Goal: Information Seeking & Learning: Learn about a topic

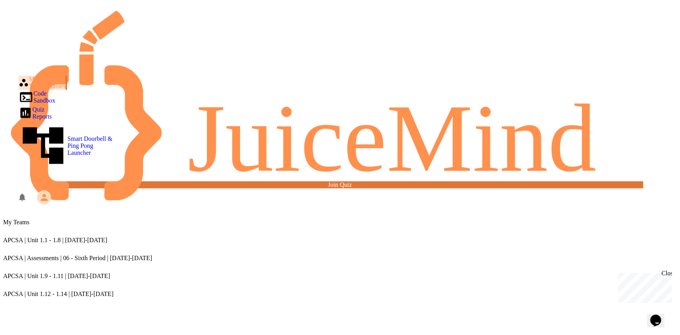
click at [262, 290] on div "APCSA | Unit 1.12 - 1.14 | [DATE]-[DATE]" at bounding box center [340, 293] width 674 height 7
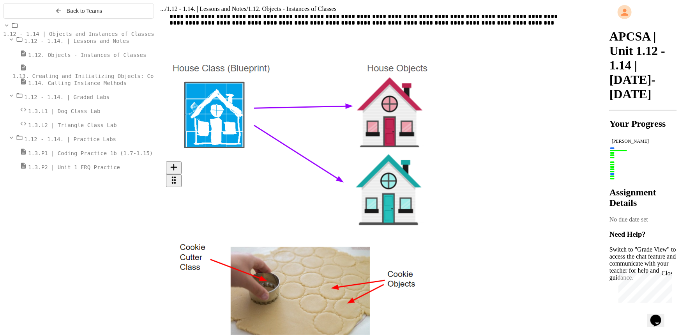
scroll to position [177, 0]
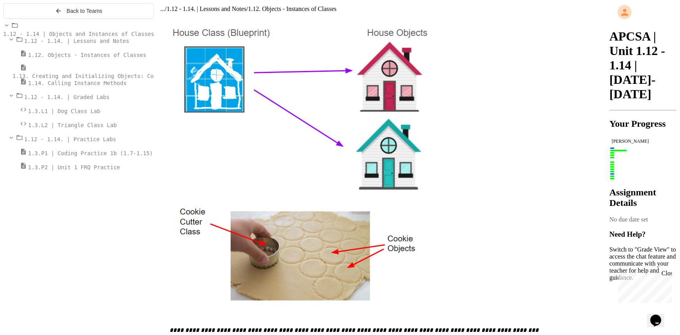
click at [154, 140] on div at bounding box center [154, 170] width 0 height 335
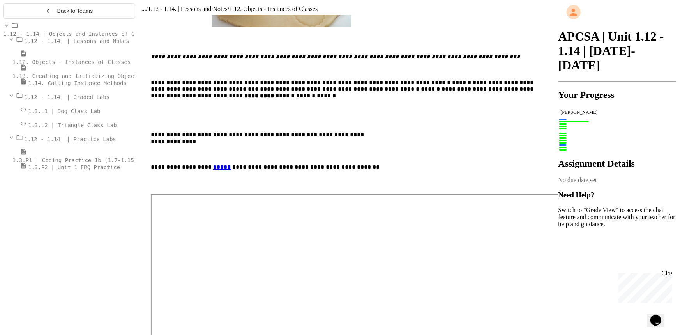
scroll to position [447, 0]
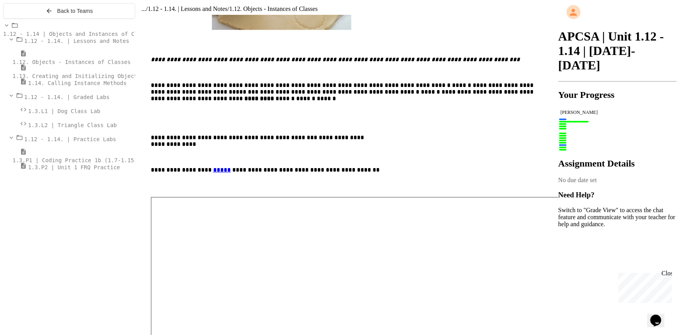
click at [262, 167] on div at bounding box center [558, 170] width 0 height 335
click at [90, 79] on span "1.13. Creating and Initializing Objects: Constructors" at bounding box center [99, 76] width 174 height 6
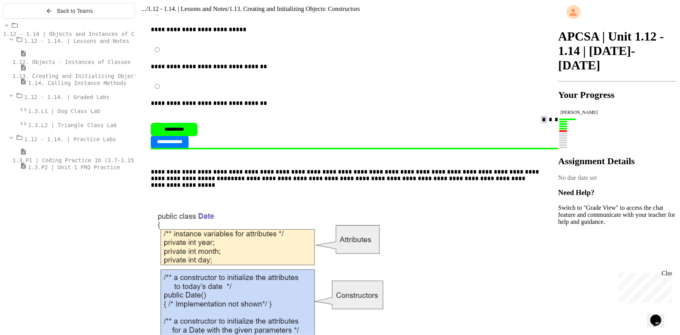
scroll to position [2877, 0]
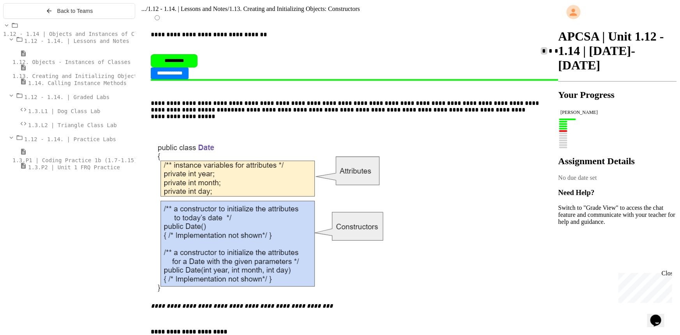
drag, startPoint x: 450, startPoint y: 111, endPoint x: 422, endPoint y: 177, distance: 71.9
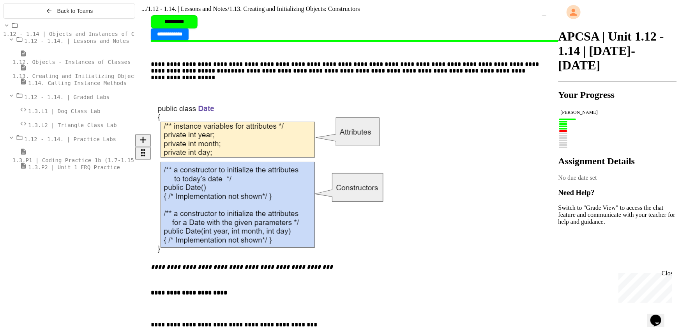
scroll to position [2791, 0]
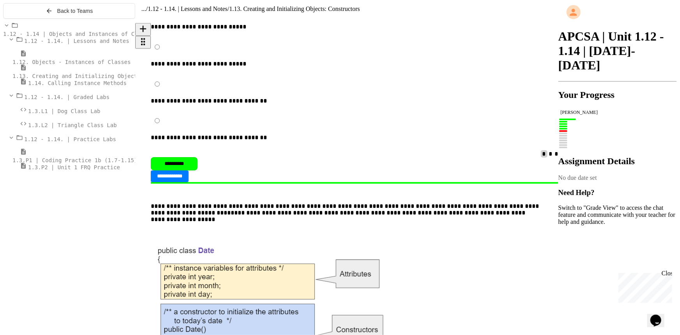
drag, startPoint x: 191, startPoint y: 63, endPoint x: 233, endPoint y: 166, distance: 110.9
drag, startPoint x: 217, startPoint y: 220, endPoint x: 175, endPoint y: 79, distance: 147.2
copy div "**********"
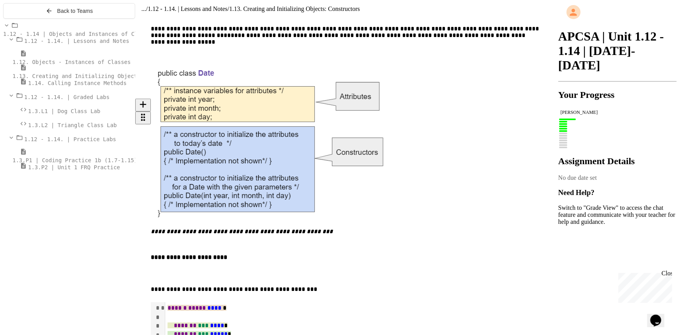
scroll to position [2933, 0]
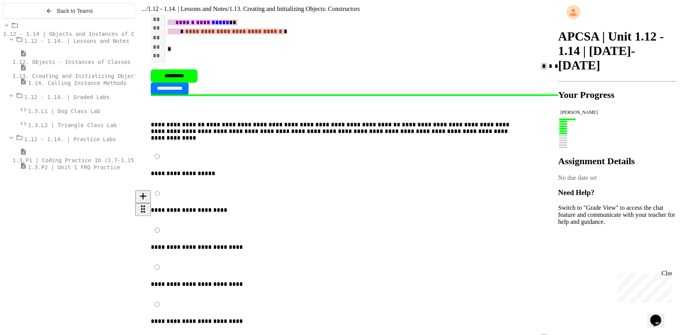
scroll to position [3393, 0]
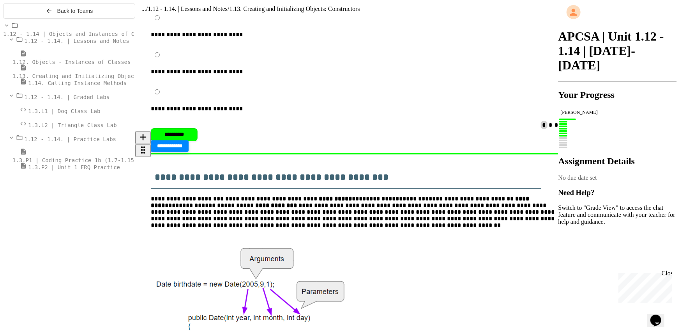
scroll to position [3606, 0]
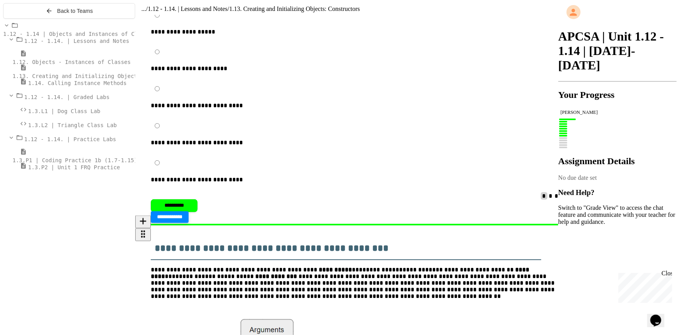
scroll to position [3570, 0]
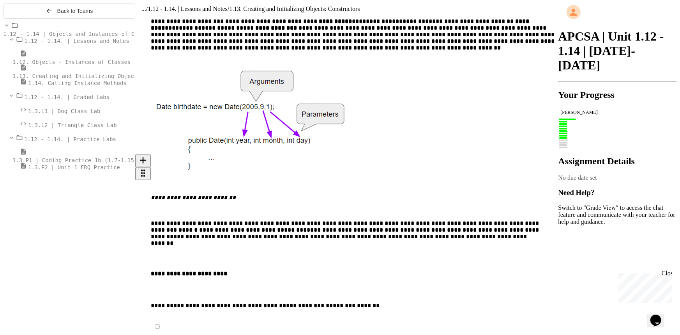
scroll to position [3854, 0]
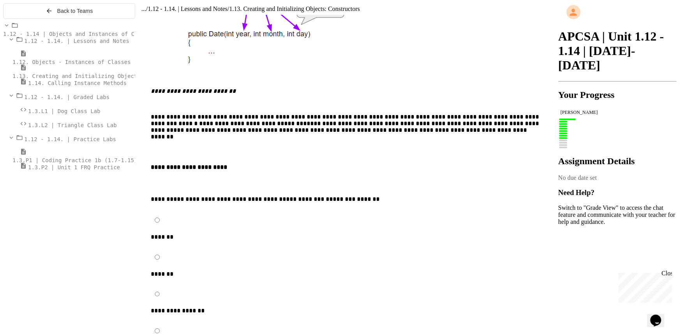
scroll to position [3889, 0]
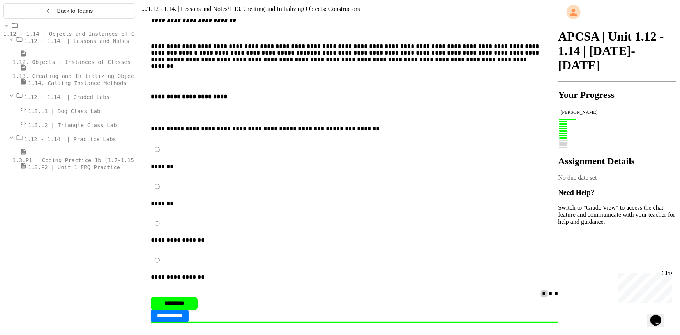
scroll to position [3889, 0]
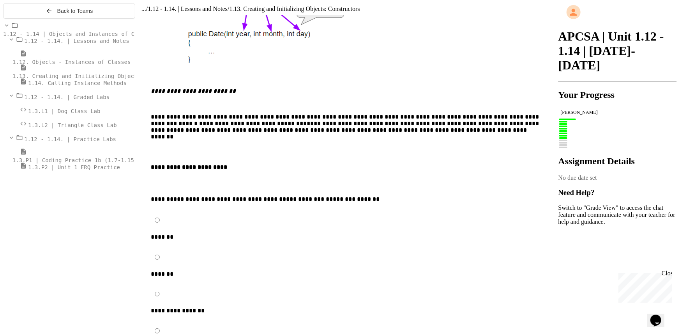
scroll to position [3925, 0]
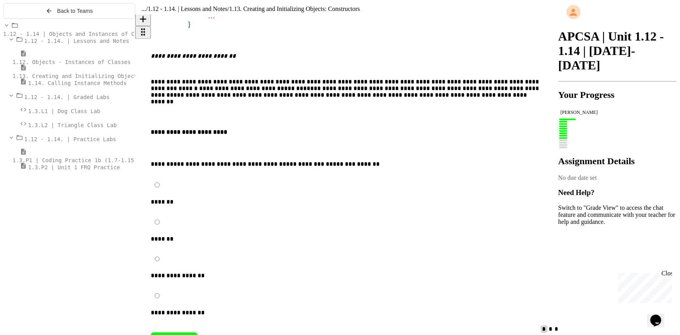
scroll to position [3854, 0]
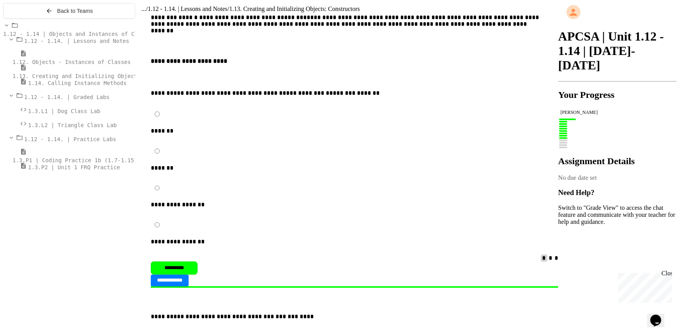
scroll to position [3925, 0]
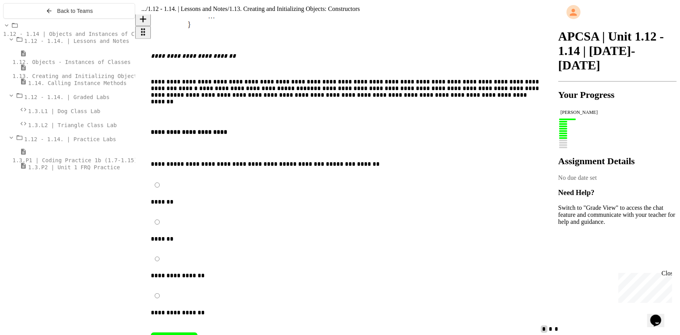
scroll to position [25, 0]
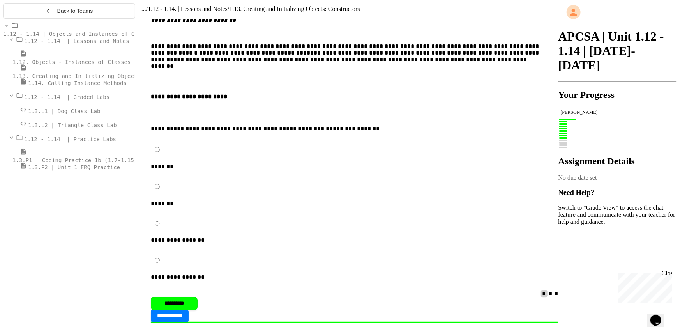
scroll to position [3854, 0]
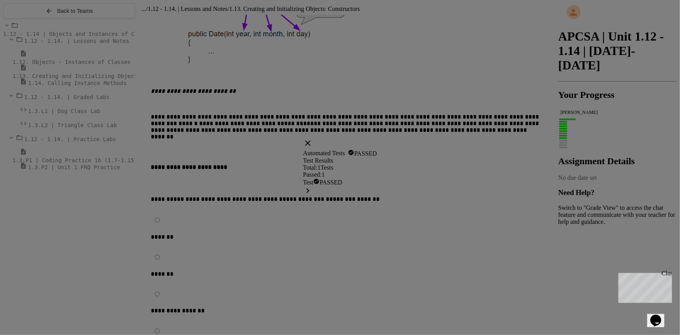
click at [262, 193] on div "Test PASSED" at bounding box center [340, 187] width 74 height 19
click at [262, 117] on icon at bounding box center [297, 121] width 9 height 9
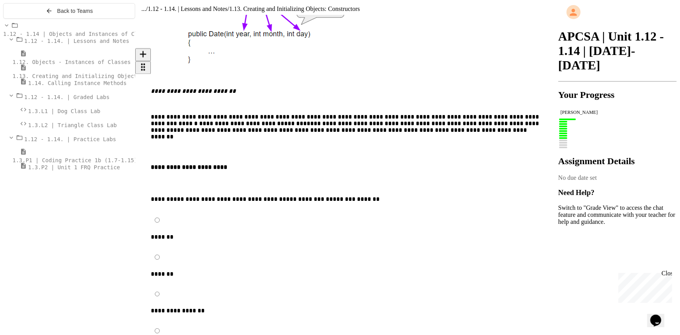
drag, startPoint x: 436, startPoint y: 88, endPoint x: 414, endPoint y: 95, distance: 23.3
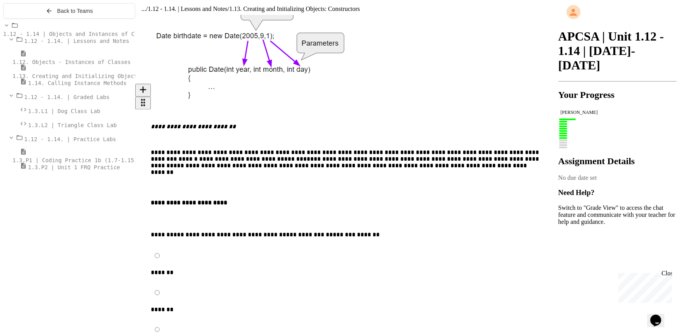
scroll to position [3889, 0]
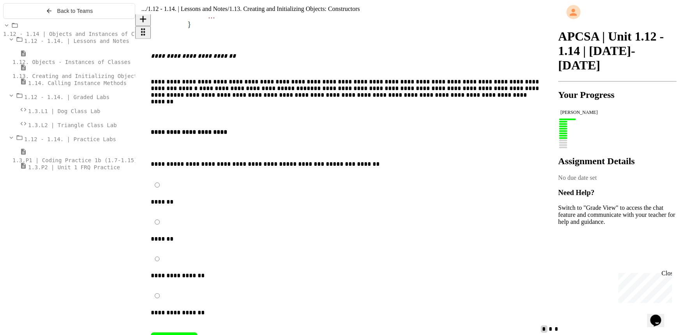
drag, startPoint x: 263, startPoint y: 83, endPoint x: 251, endPoint y: 83, distance: 12.5
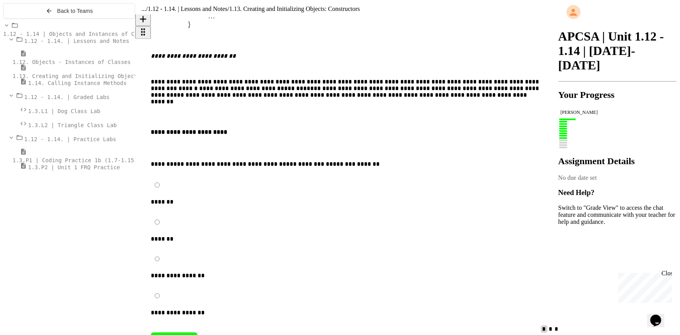
scroll to position [3960, 0]
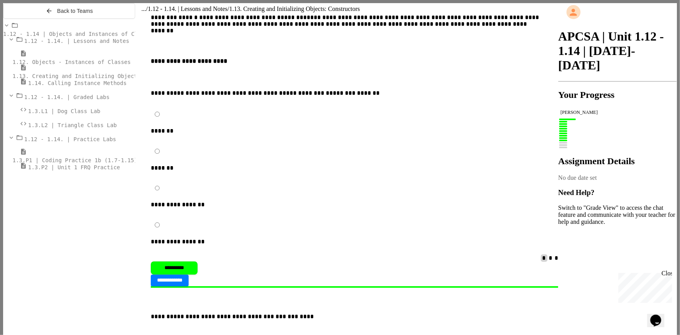
drag, startPoint x: 627, startPoint y: 117, endPoint x: 562, endPoint y: 127, distance: 66.3
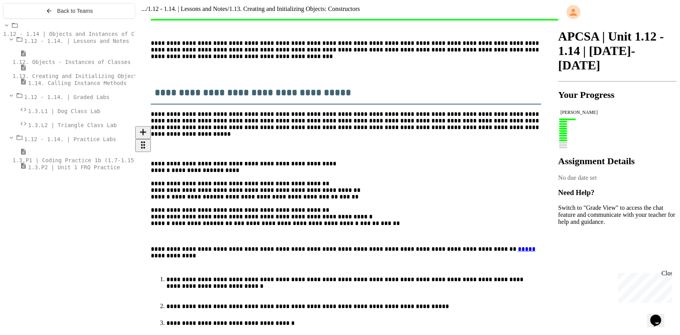
scroll to position [4988, 0]
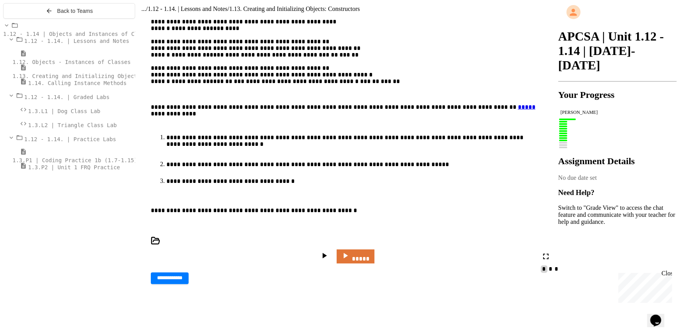
click at [252, 332] on div at bounding box center [340, 338] width 674 height 0
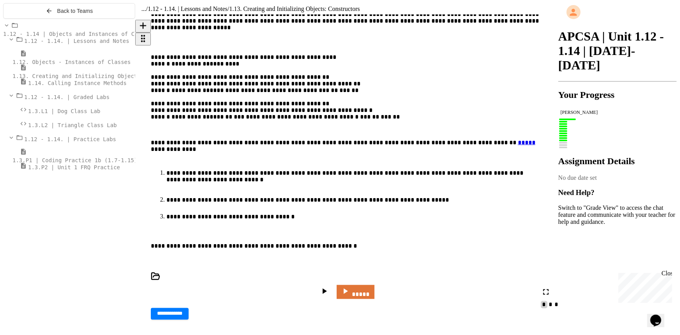
scroll to position [4917, 0]
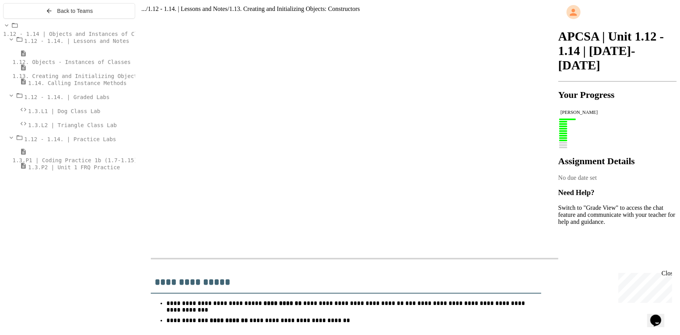
drag, startPoint x: 390, startPoint y: 148, endPoint x: 376, endPoint y: 49, distance: 100.0
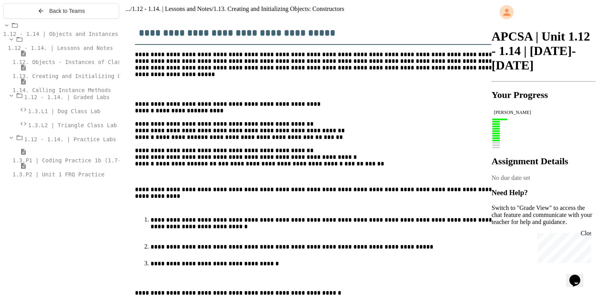
scroll to position [59, 0]
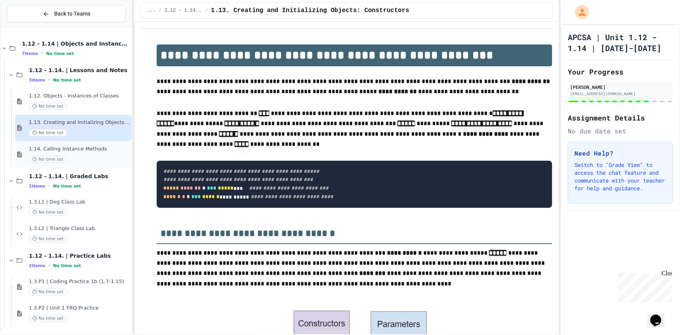
click at [82, 155] on div "No time set" at bounding box center [79, 158] width 101 height 7
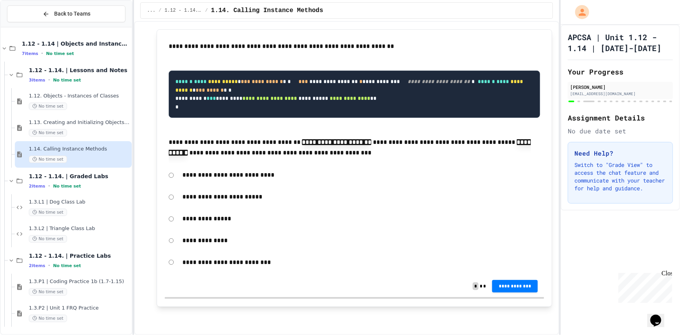
drag, startPoint x: 428, startPoint y: 131, endPoint x: 394, endPoint y: 317, distance: 189.4
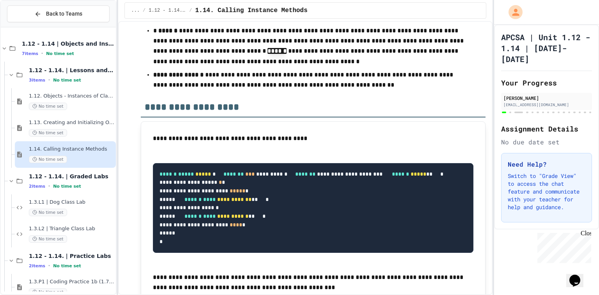
scroll to position [7506, 0]
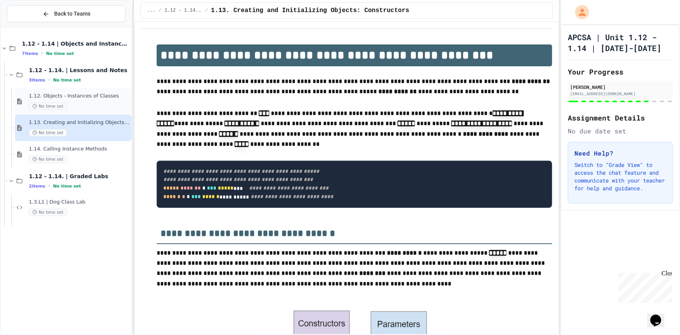
click at [74, 98] on span "1.12. Objects - Instances of Classes" at bounding box center [79, 96] width 101 height 7
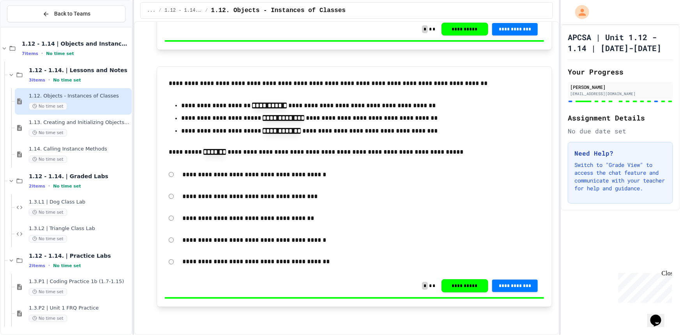
drag, startPoint x: 438, startPoint y: 119, endPoint x: 435, endPoint y: 249, distance: 129.4
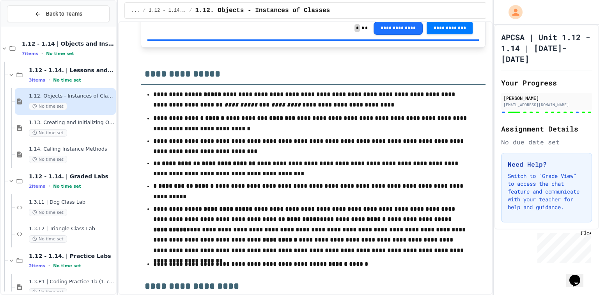
scroll to position [6757, 0]
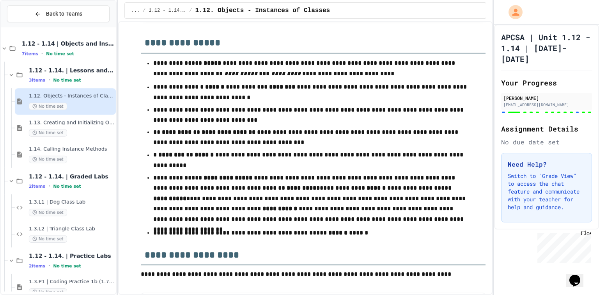
click at [448, 214] on p "**********" at bounding box center [310, 199] width 315 height 53
